Goal: Check status: Check status

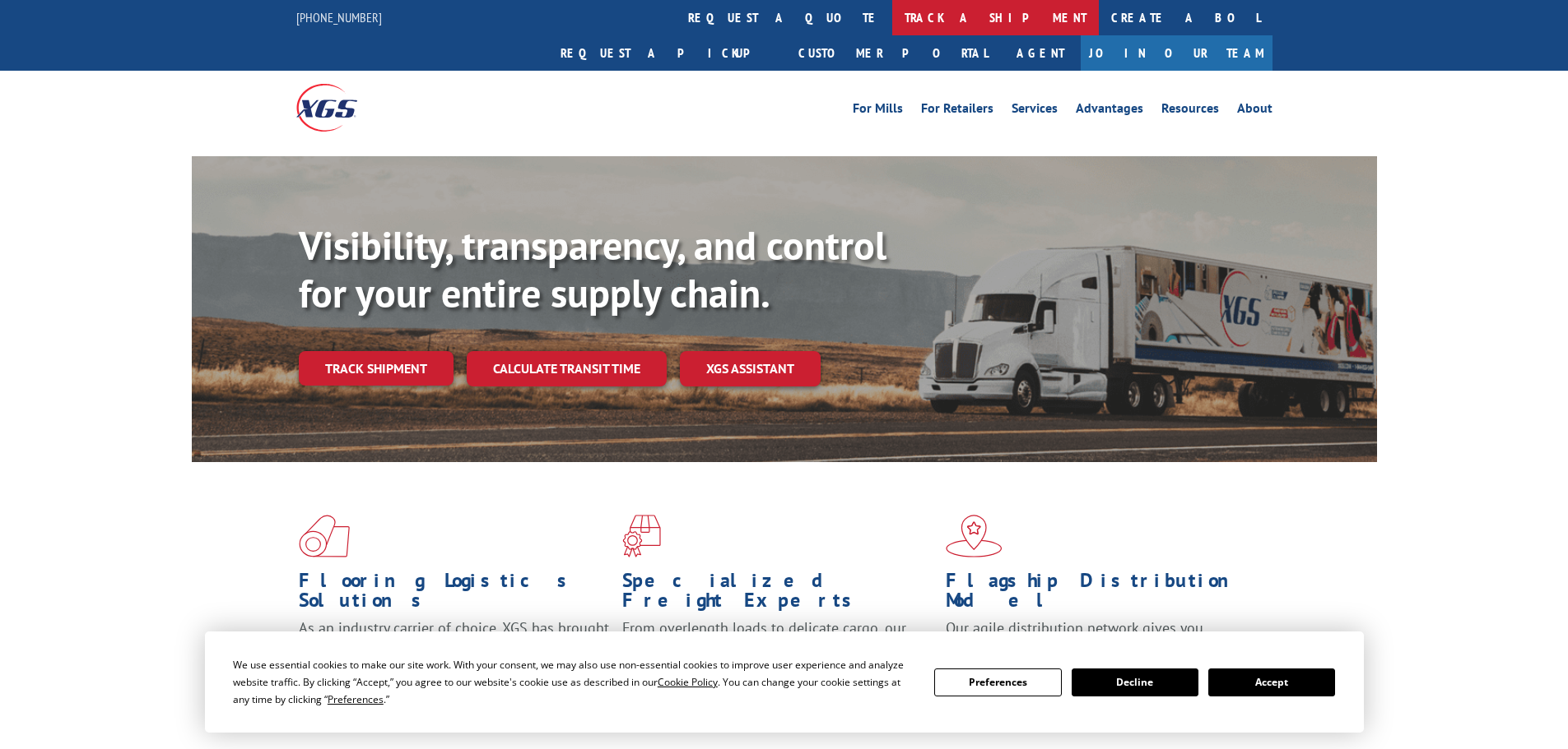
click at [893, 3] on link "track a shipment" at bounding box center [996, 18] width 206 height 35
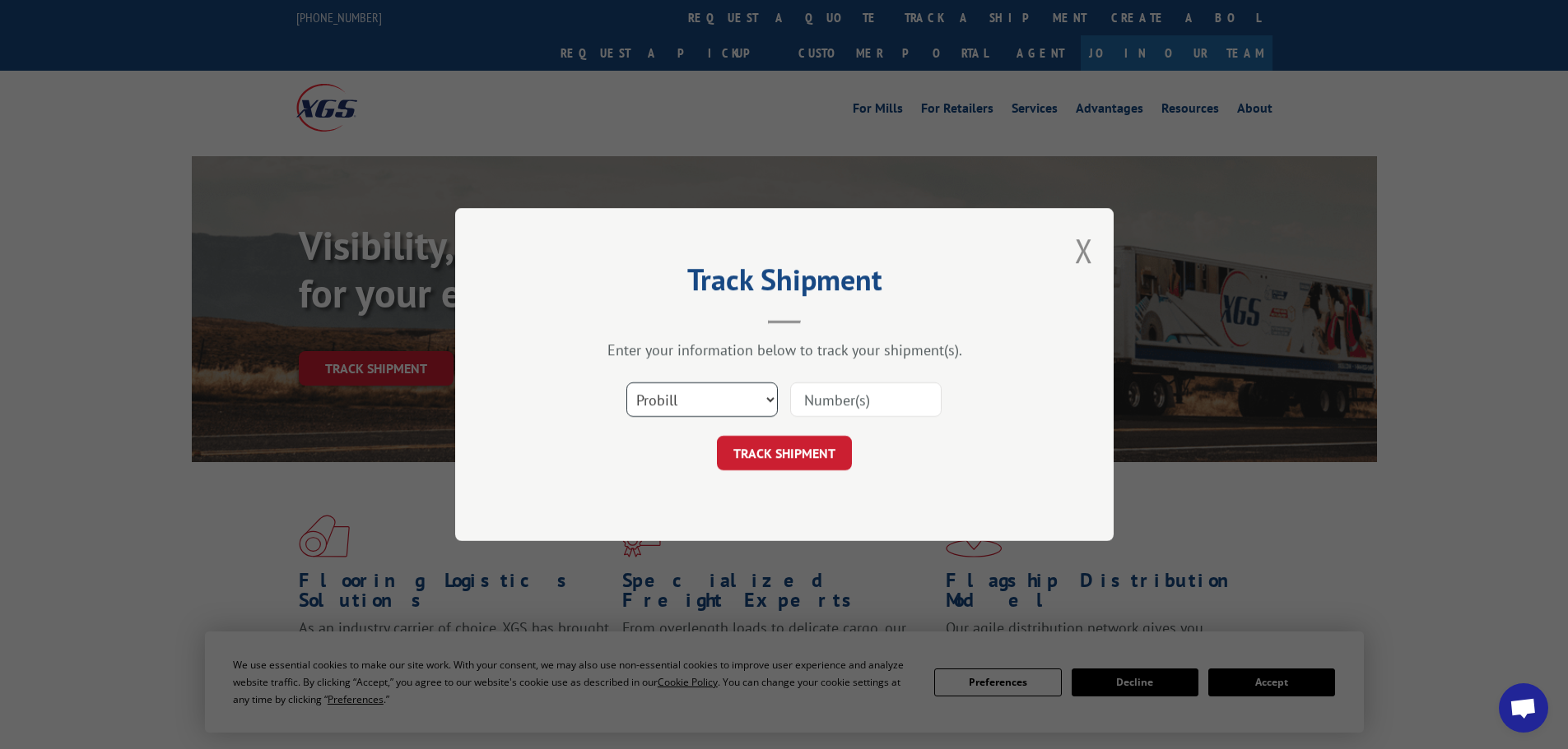
click at [708, 390] on select "Select category... Probill BOL PO" at bounding box center [702, 400] width 152 height 35
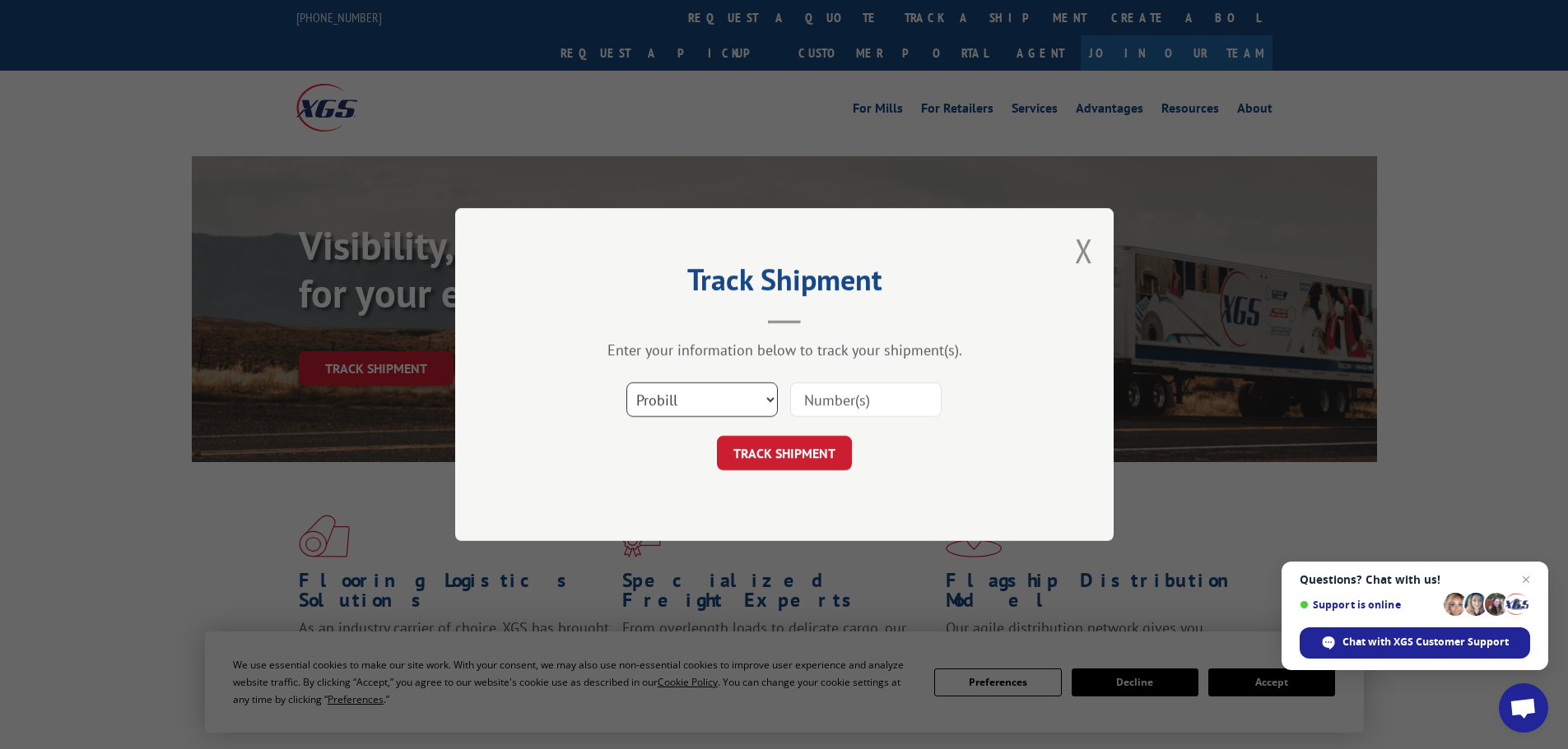
click at [626, 382] on select "Select category... Probill BOL PO" at bounding box center [702, 400] width 152 height 35
click at [679, 397] on select "Select category... Probill BOL PO" at bounding box center [702, 400] width 152 height 35
select select "bol"
click at [626, 382] on select "Select category... Probill BOL PO" at bounding box center [702, 400] width 152 height 35
click at [817, 402] on input at bounding box center [866, 400] width 152 height 35
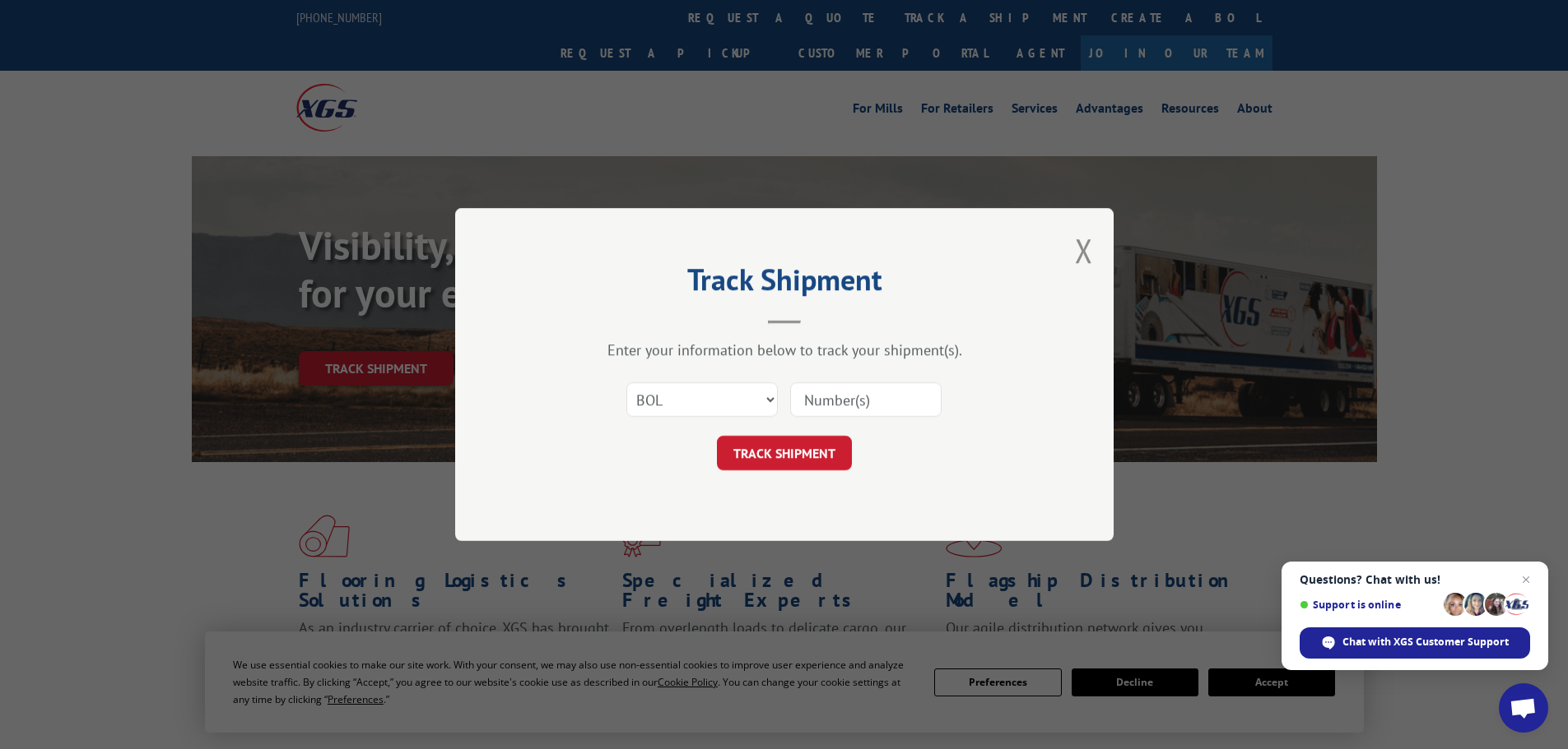
paste input "5675660"
type input "5675660"
click at [768, 447] on button "TRACK SHIPMENT" at bounding box center [784, 453] width 135 height 35
